Goal: Entertainment & Leisure: Consume media (video, audio)

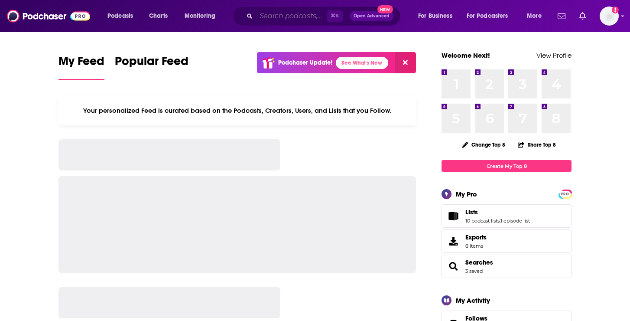
click at [271, 13] on input "Search podcasts, credits, & more..." at bounding box center [291, 16] width 71 height 14
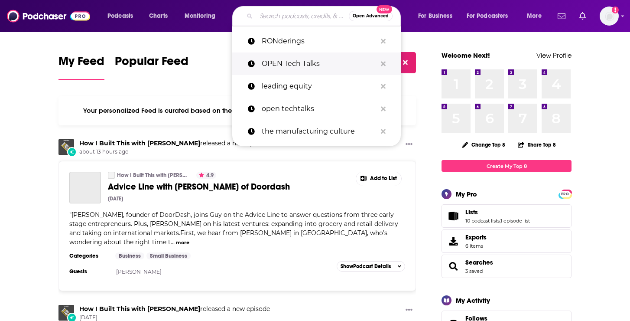
click at [282, 58] on p "OPEN Tech Talks" at bounding box center [319, 63] width 115 height 23
type input "OPEN Tech Talks"
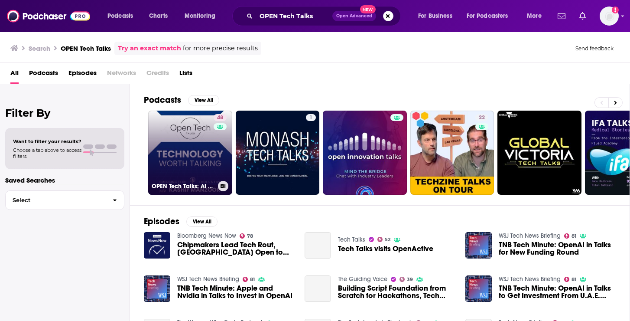
click at [198, 148] on link "48 OPEN Tech Talks: AI worth Talking| Artificial Intelligence |Tools & Tips" at bounding box center [190, 152] width 84 height 84
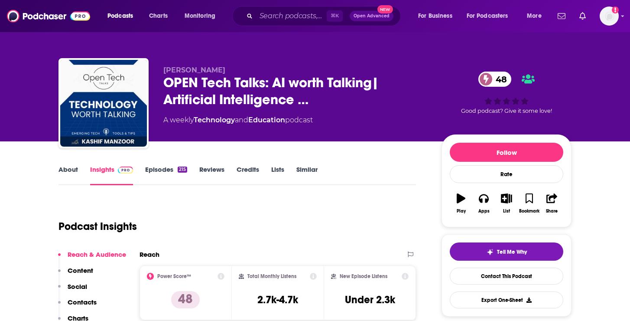
click at [165, 170] on link "Episodes 215" at bounding box center [166, 175] width 42 height 20
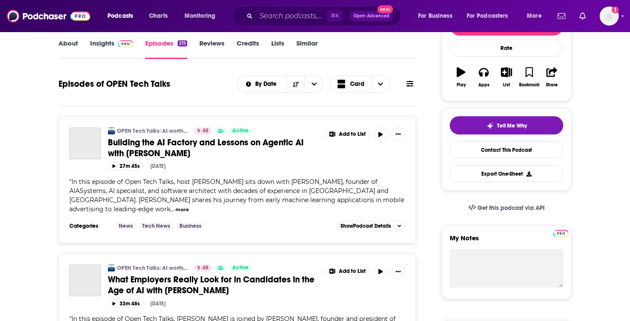
scroll to position [135, 0]
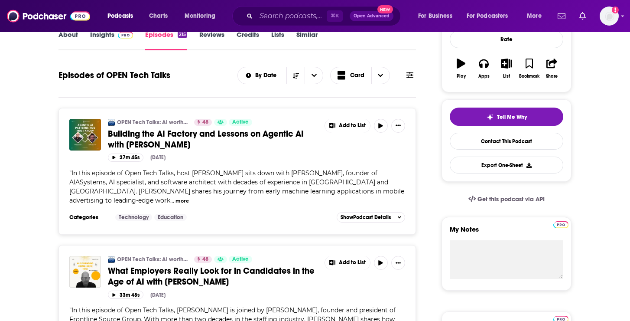
click at [227, 136] on span "Building the AI Factory and Lessons on Agentic AI with [PERSON_NAME]" at bounding box center [206, 139] width 196 height 22
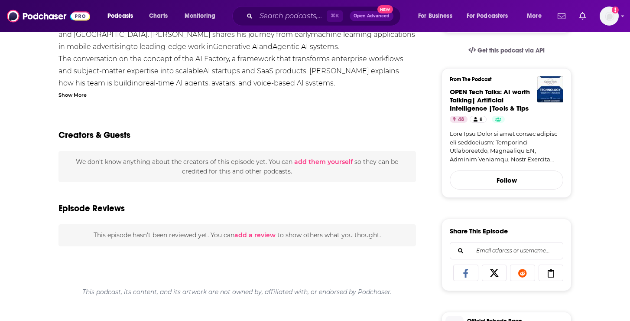
scroll to position [83, 0]
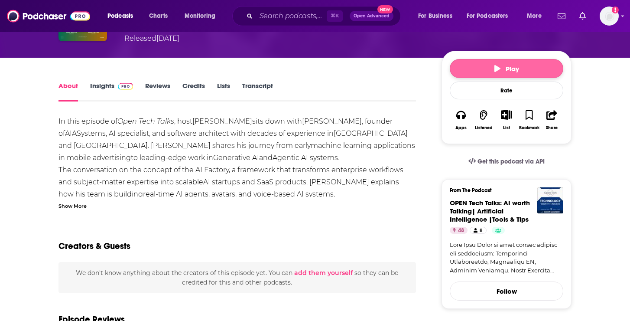
click at [503, 70] on span "Play" at bounding box center [506, 69] width 25 height 8
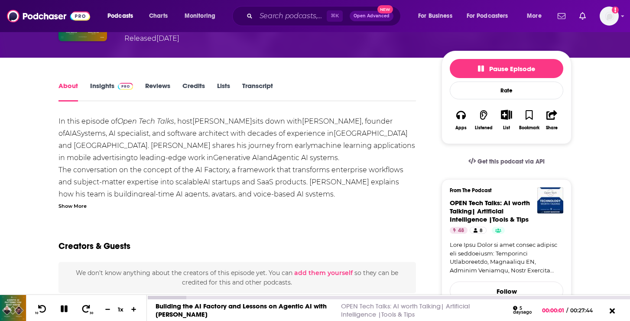
click at [320, 315] on div "Building the AI Factory and Lessons on Agentic AI with [PERSON_NAME]" at bounding box center [245, 309] width 180 height 16
click at [300, 306] on link "Building the AI Factory and Lessons on Agentic AI with [PERSON_NAME]" at bounding box center [240, 309] width 171 height 16
click at [460, 118] on icon "button" at bounding box center [461, 115] width 10 height 10
